Goal: Navigation & Orientation: Find specific page/section

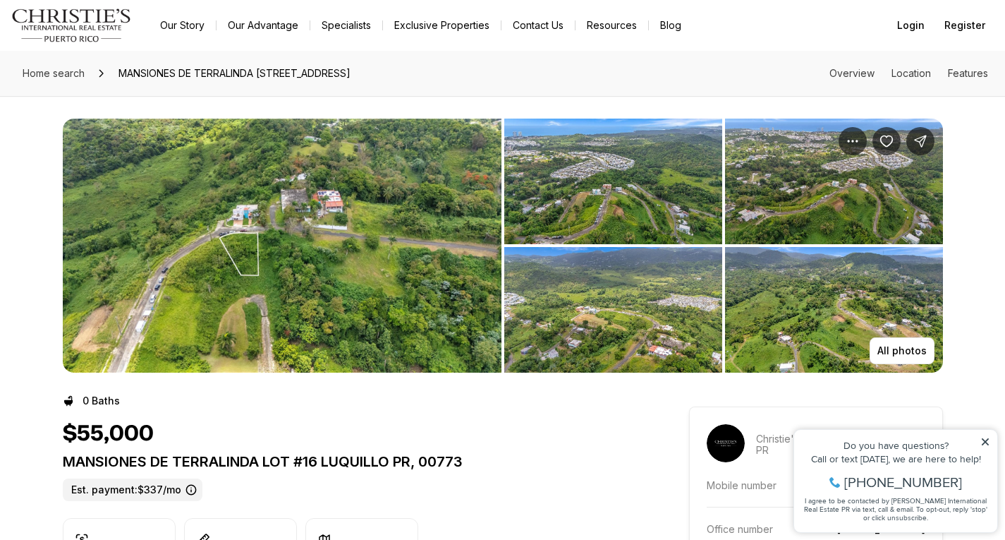
click at [54, 15] on img "Main navigation" at bounding box center [71, 25] width 121 height 34
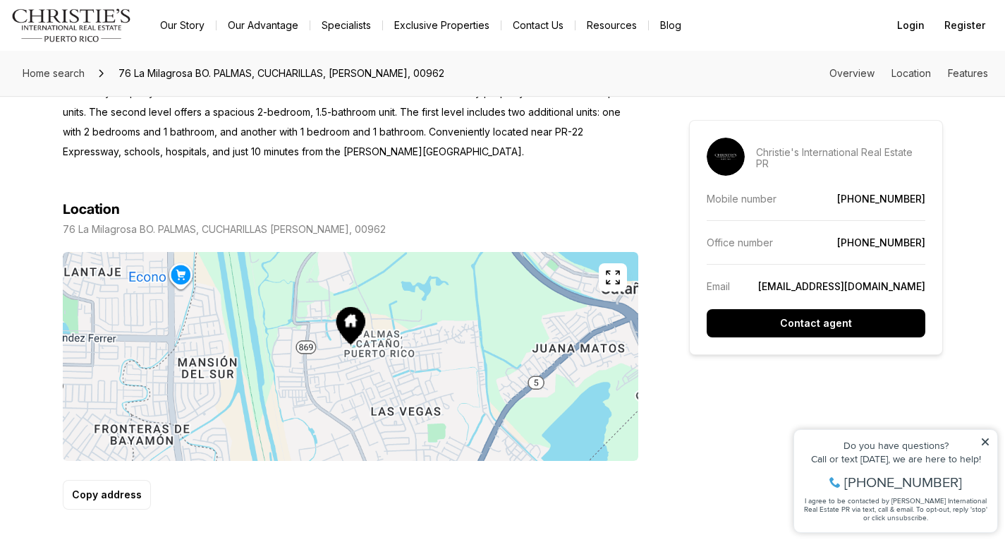
scroll to position [688, 0]
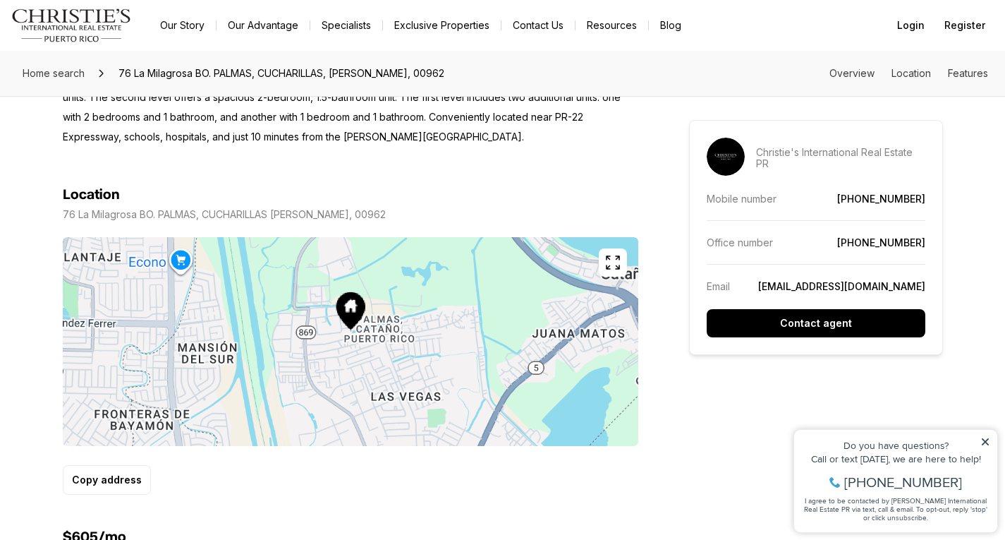
click at [610, 264] on icon "button" at bounding box center [613, 262] width 17 height 17
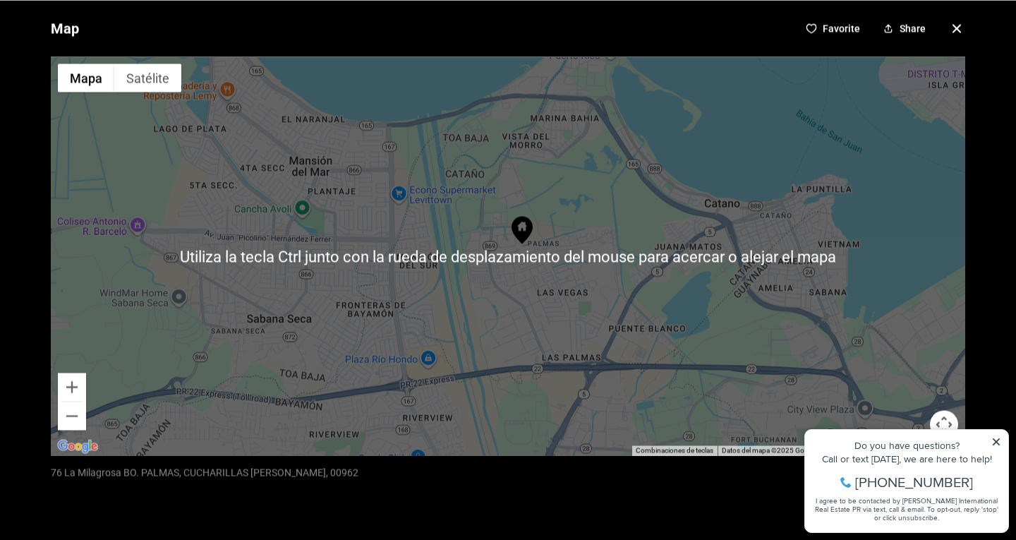
click at [595, 219] on div at bounding box center [508, 255] width 914 height 399
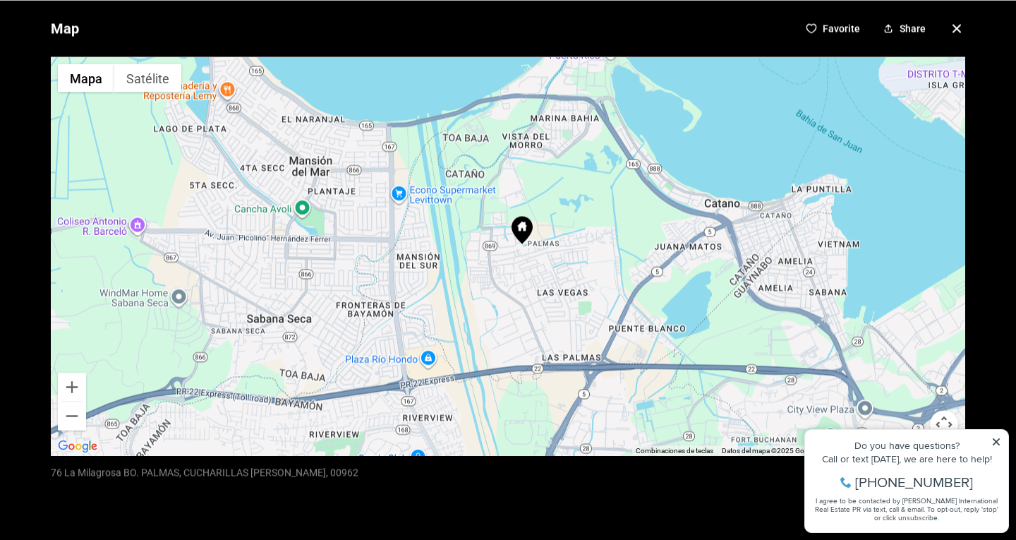
click at [953, 27] on icon "button" at bounding box center [956, 28] width 7 height 7
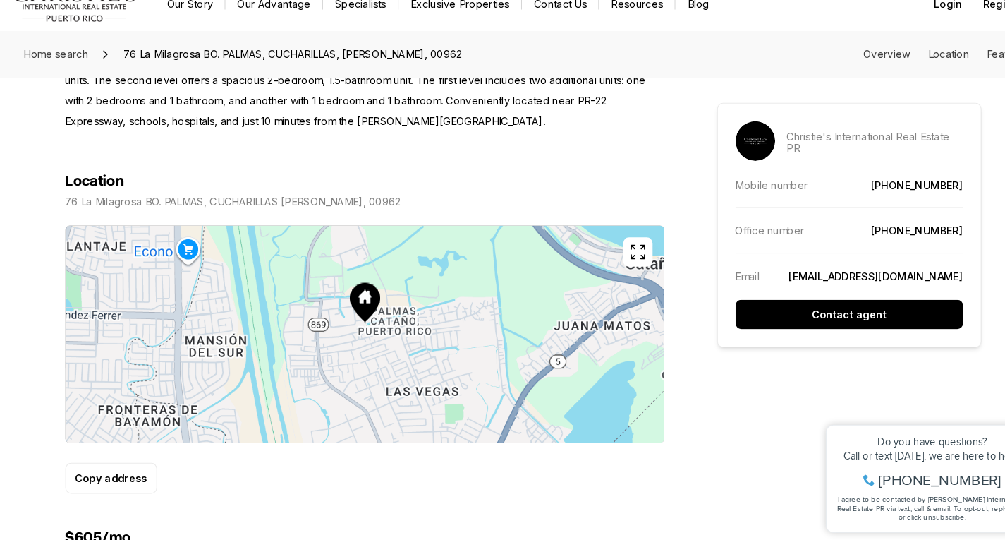
scroll to position [699, 0]
